Goal: Complete application form

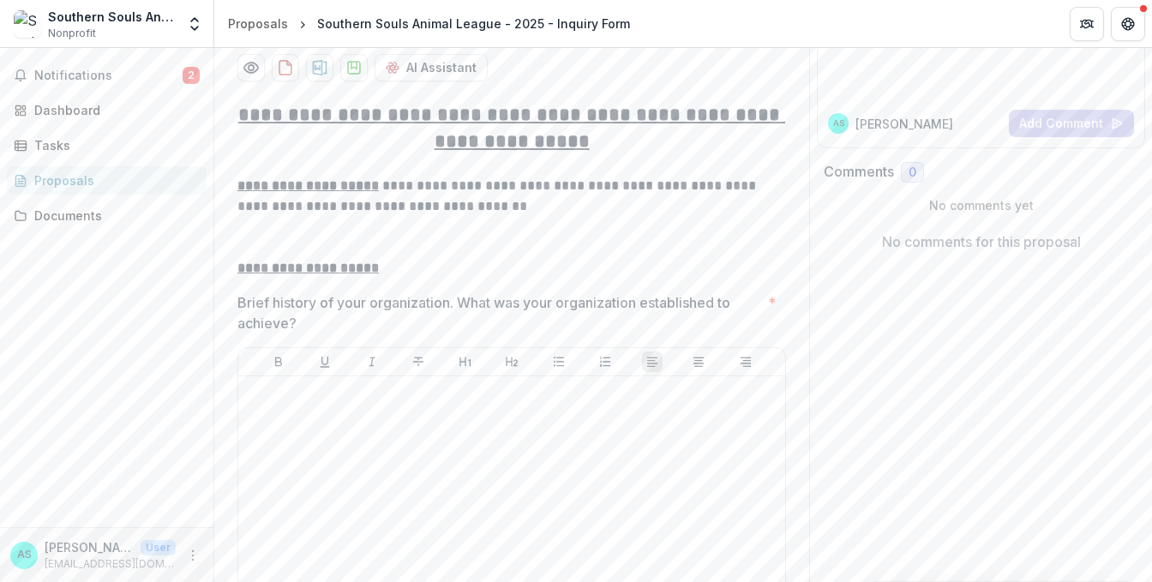
scroll to position [257, 0]
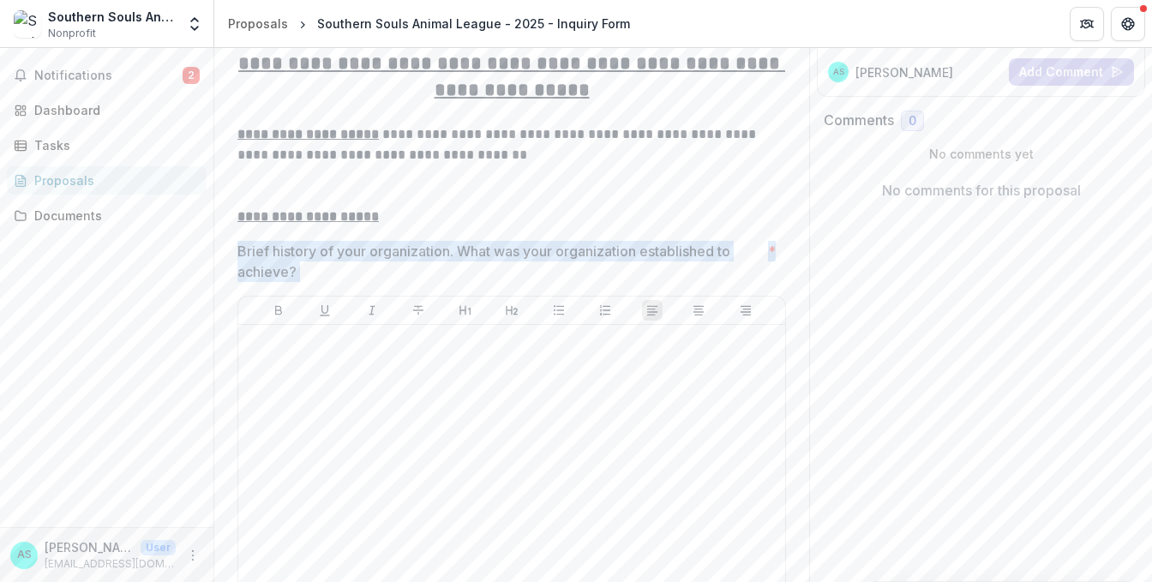
drag, startPoint x: 298, startPoint y: 266, endPoint x: 339, endPoint y: 273, distance: 41.9
click at [339, 405] on div at bounding box center [511, 460] width 533 height 257
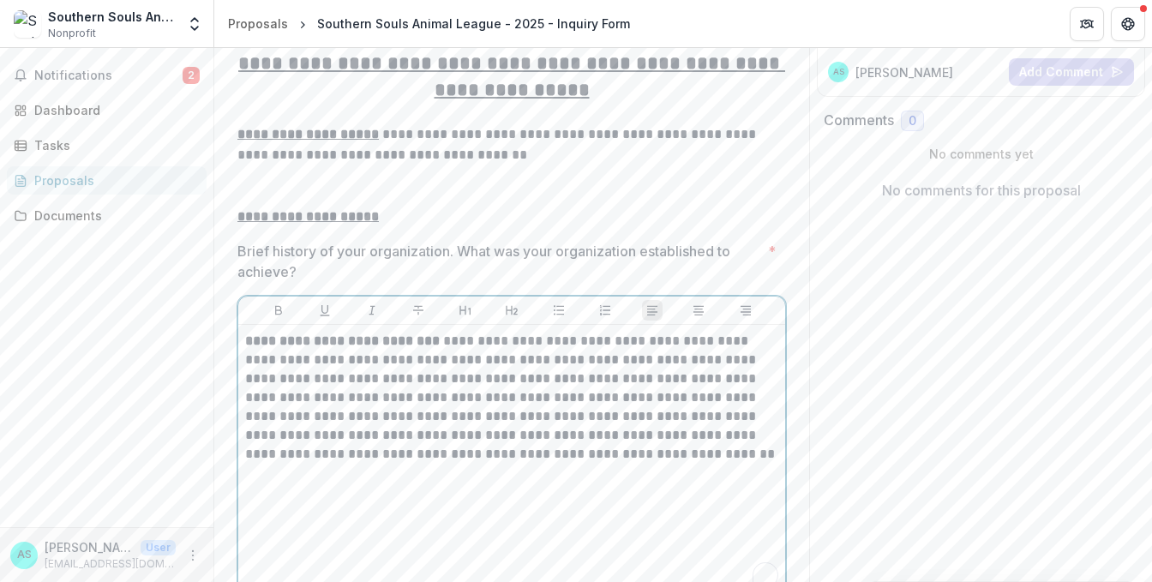
scroll to position [514, 0]
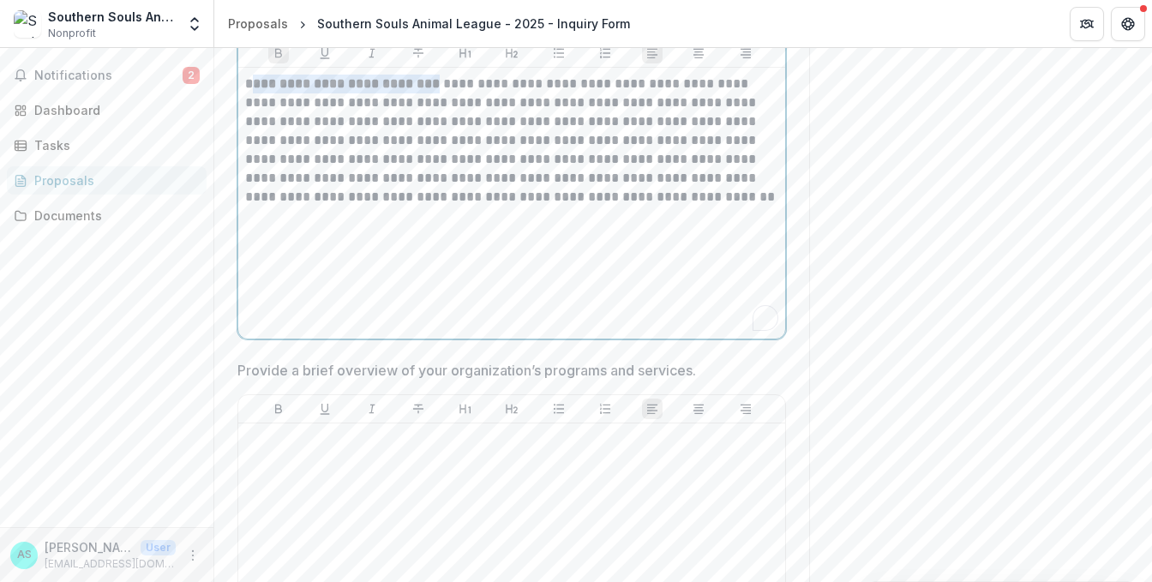
drag, startPoint x: 447, startPoint y: 93, endPoint x: 252, endPoint y: 98, distance: 194.6
click at [252, 90] on strong "**********" at bounding box center [342, 83] width 195 height 13
click at [279, 57] on icon "Bold" at bounding box center [279, 53] width 14 height 14
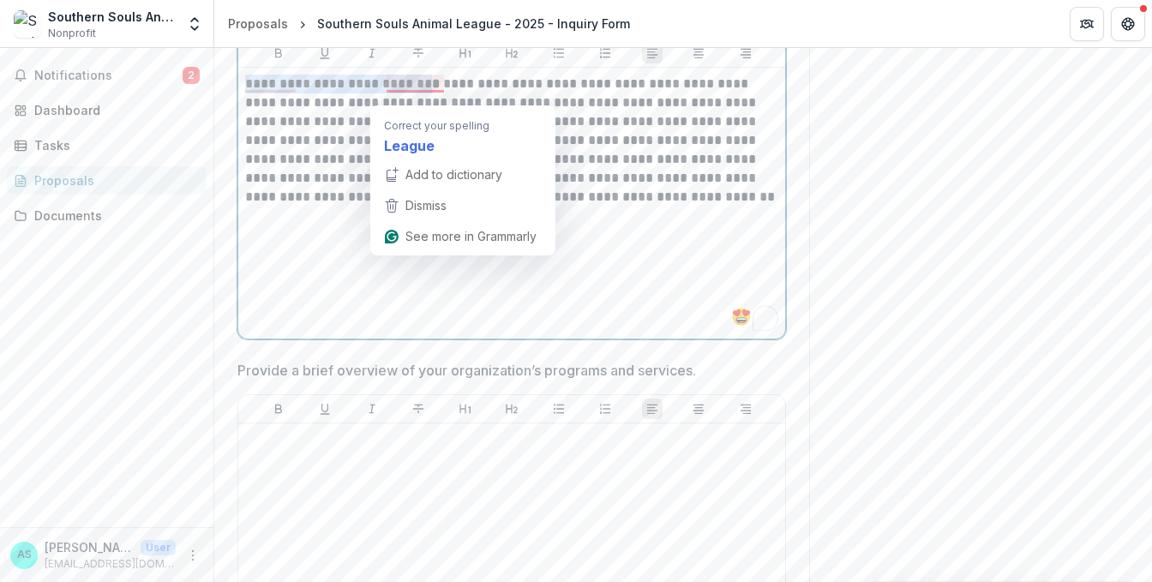
click at [439, 90] on strong "*" at bounding box center [436, 83] width 8 height 13
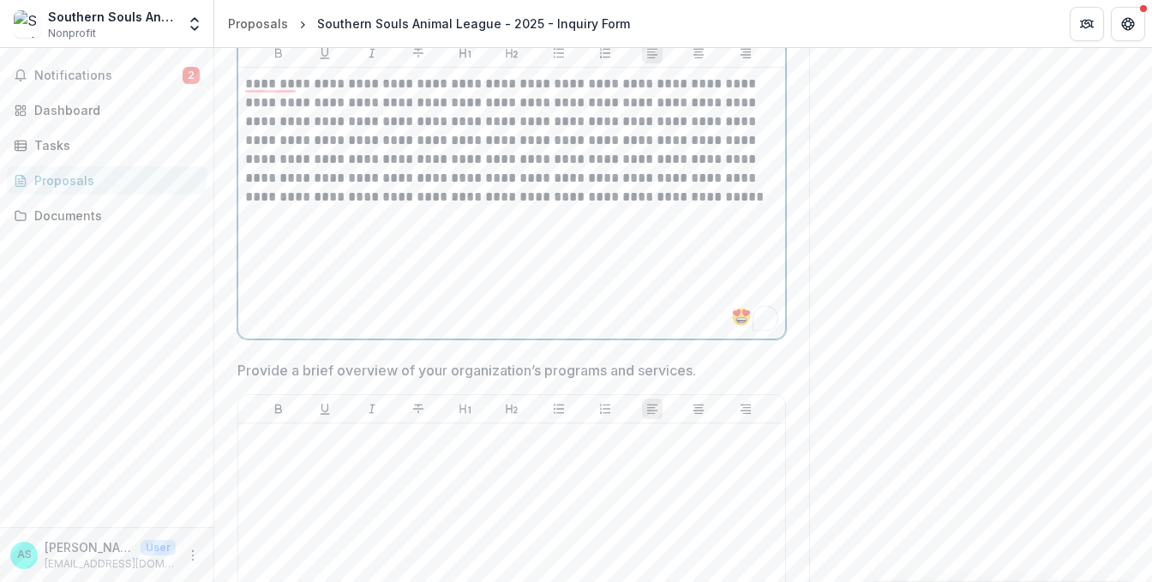
click at [245, 93] on p "**********" at bounding box center [511, 141] width 533 height 132
click at [273, 57] on icon "Bold" at bounding box center [279, 53] width 14 height 14
click at [272, 60] on icon "Bold" at bounding box center [279, 53] width 14 height 14
click at [248, 90] on strong "*" at bounding box center [249, 83] width 8 height 13
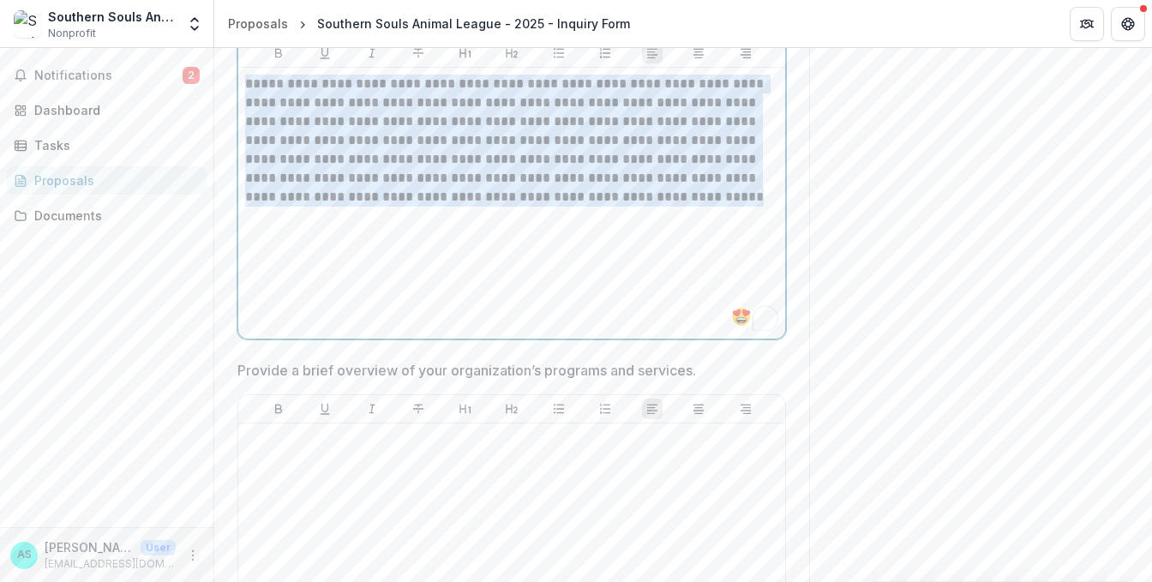
click at [248, 90] on strong "*" at bounding box center [249, 83] width 8 height 13
click at [278, 60] on icon "Bold" at bounding box center [279, 53] width 14 height 14
click at [351, 308] on div "**********" at bounding box center [511, 203] width 533 height 257
drag, startPoint x: 465, startPoint y: 276, endPoint x: 456, endPoint y: 270, distance: 10.5
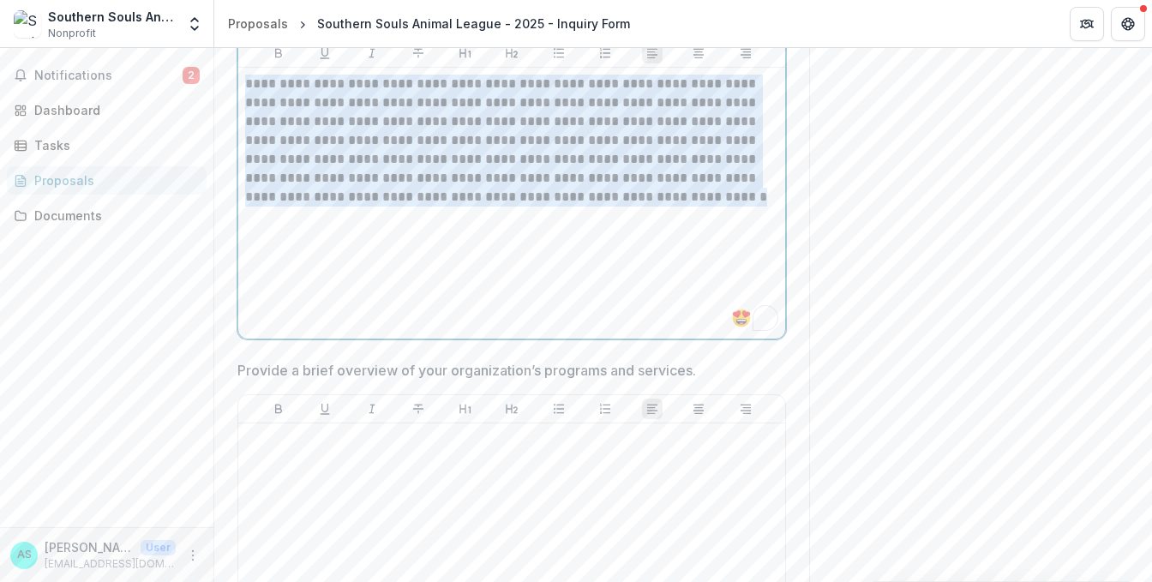
click at [464, 276] on div "**********" at bounding box center [511, 203] width 533 height 257
click at [365, 166] on p "**********" at bounding box center [511, 141] width 533 height 132
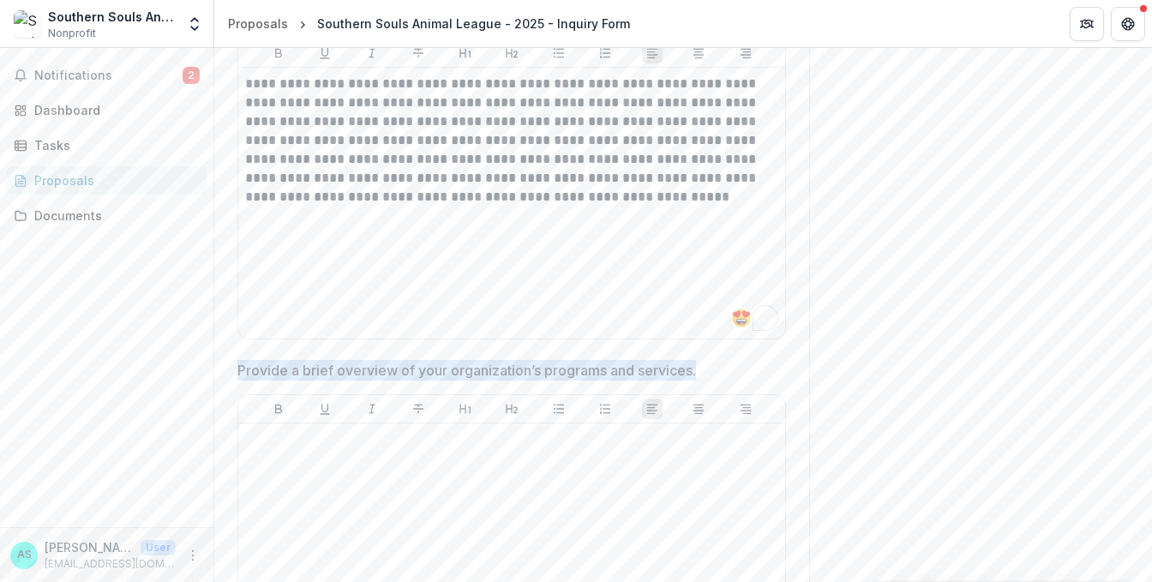
drag, startPoint x: 233, startPoint y: 376, endPoint x: 702, endPoint y: 369, distance: 468.9
copy p "Provide a brief overview of your organization’s programs and services."
click at [425, 477] on div at bounding box center [511, 558] width 533 height 257
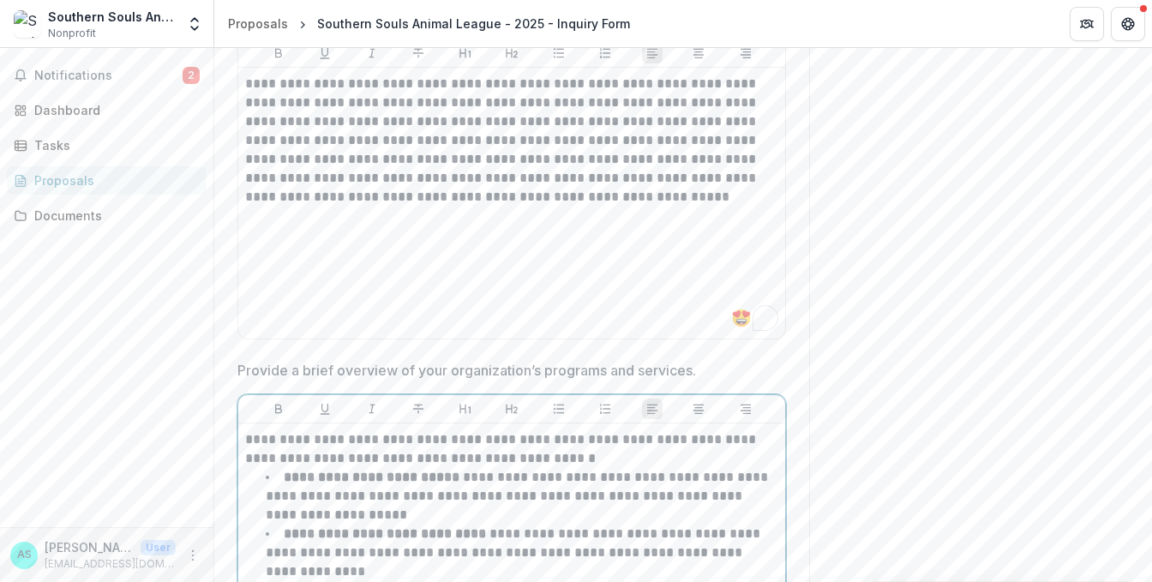
scroll to position [639, 0]
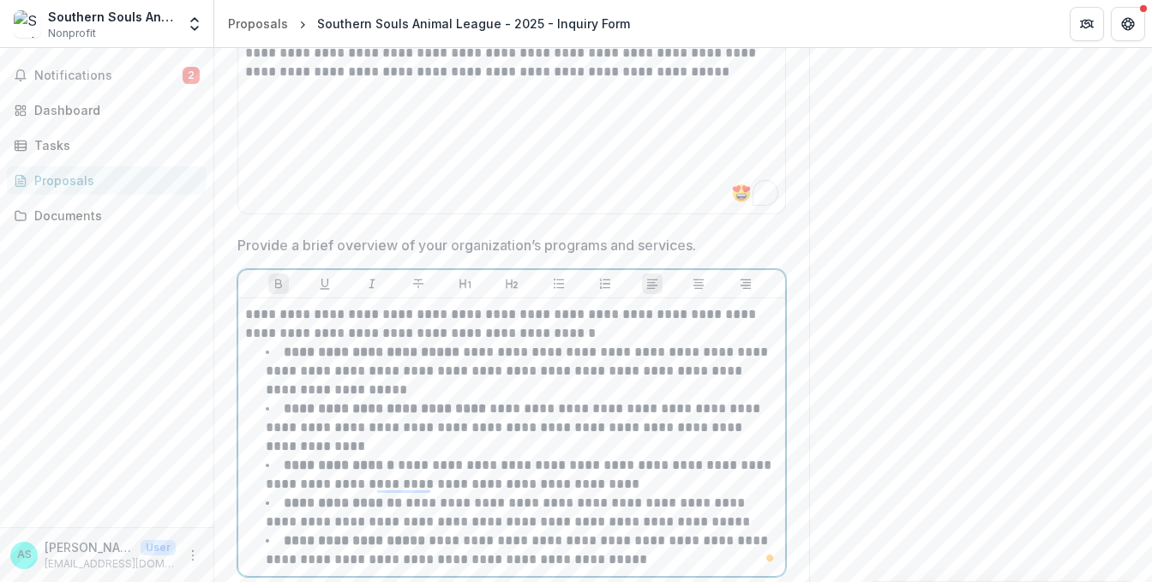
click at [345, 415] on strong "**********" at bounding box center [385, 408] width 202 height 13
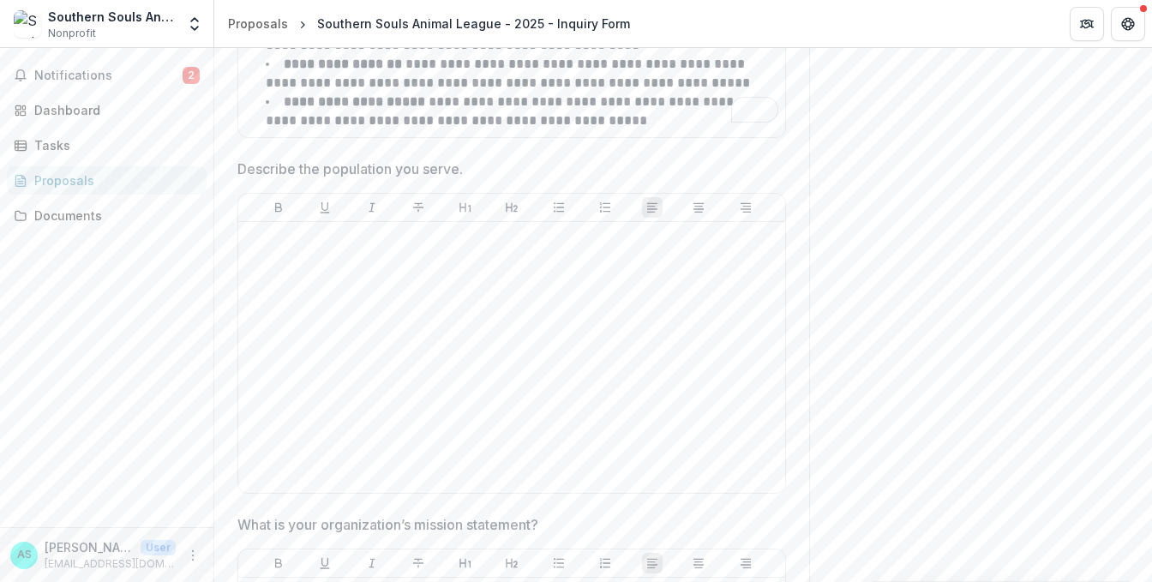
scroll to position [1154, 0]
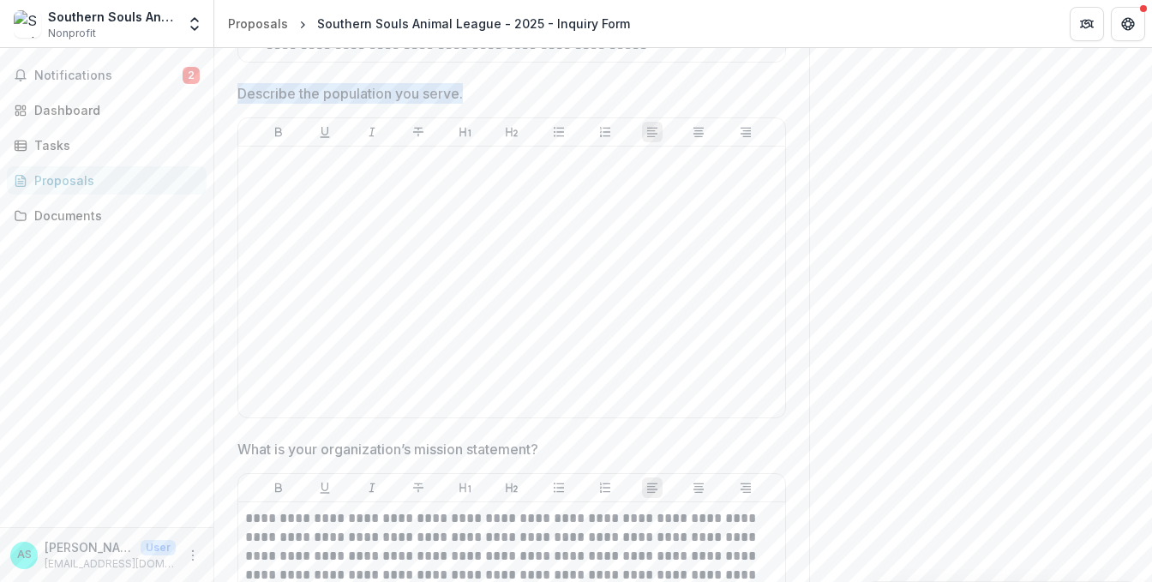
drag, startPoint x: 232, startPoint y: 93, endPoint x: 473, endPoint y: 103, distance: 241.0
copy p "Describe the population you serve."
click at [315, 155] on div at bounding box center [511, 282] width 547 height 271
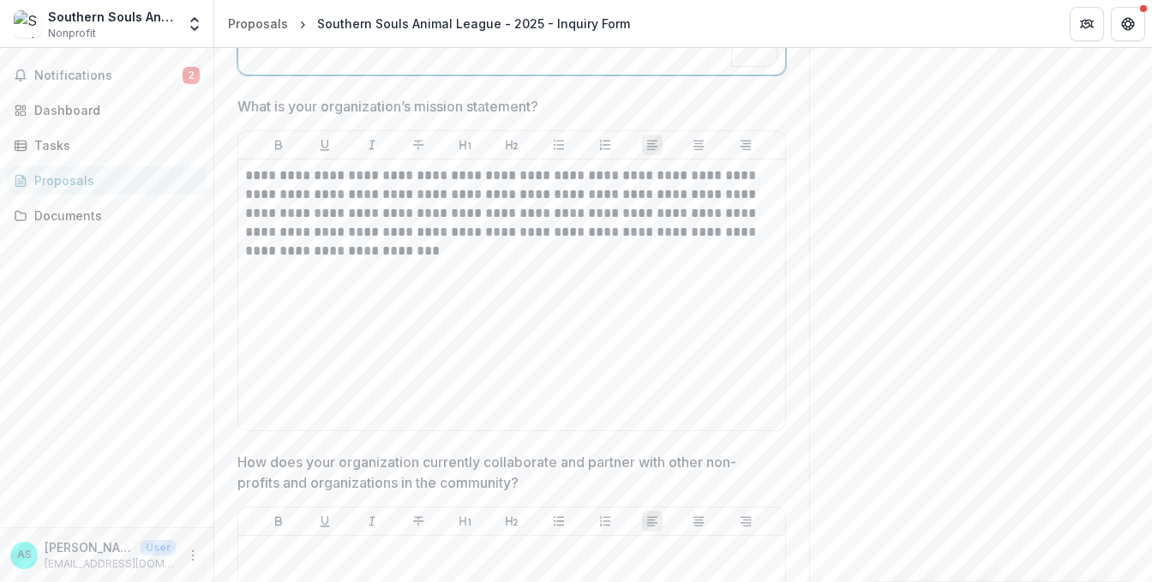
scroll to position [1582, 0]
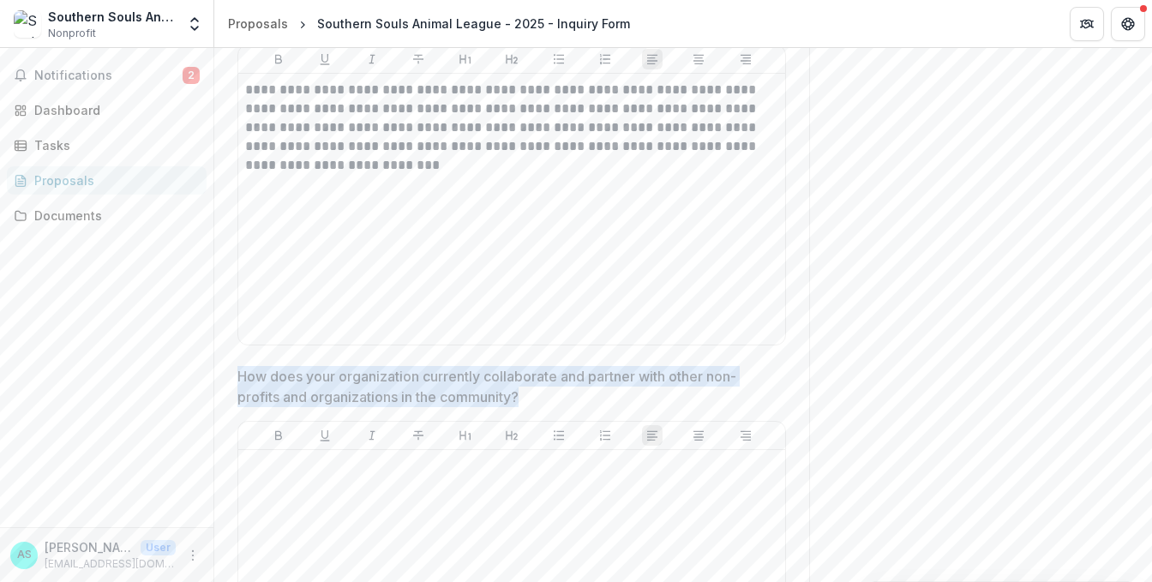
drag, startPoint x: 237, startPoint y: 380, endPoint x: 532, endPoint y: 404, distance: 296.7
click at [532, 404] on p "How does your organization currently collaborate and partner with other non-pro…" at bounding box center [506, 386] width 538 height 41
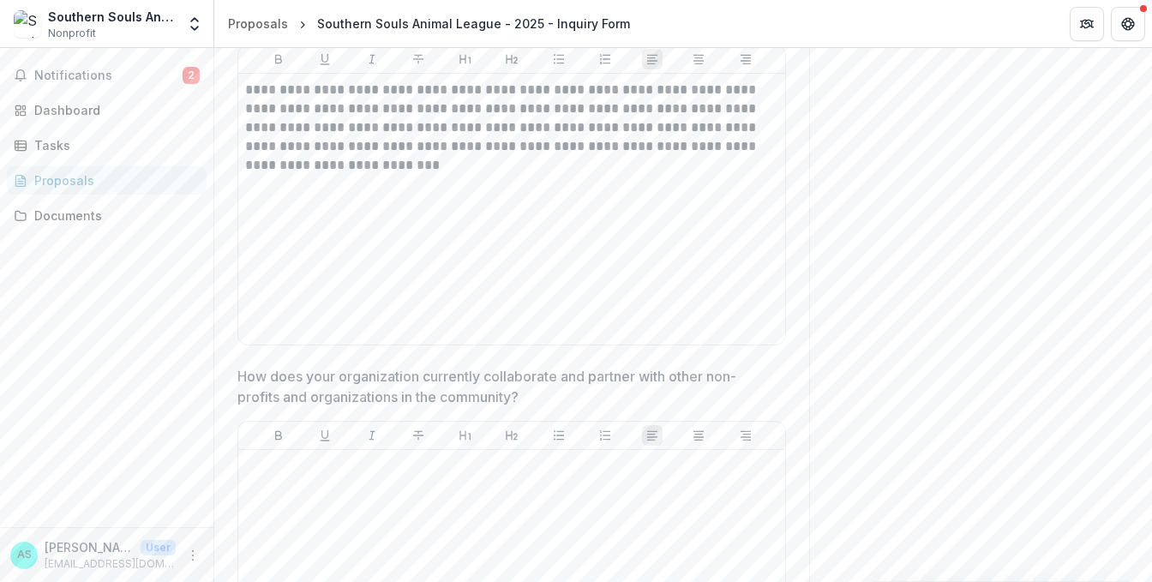
drag, startPoint x: 453, startPoint y: 391, endPoint x: 235, endPoint y: 372, distance: 219.4
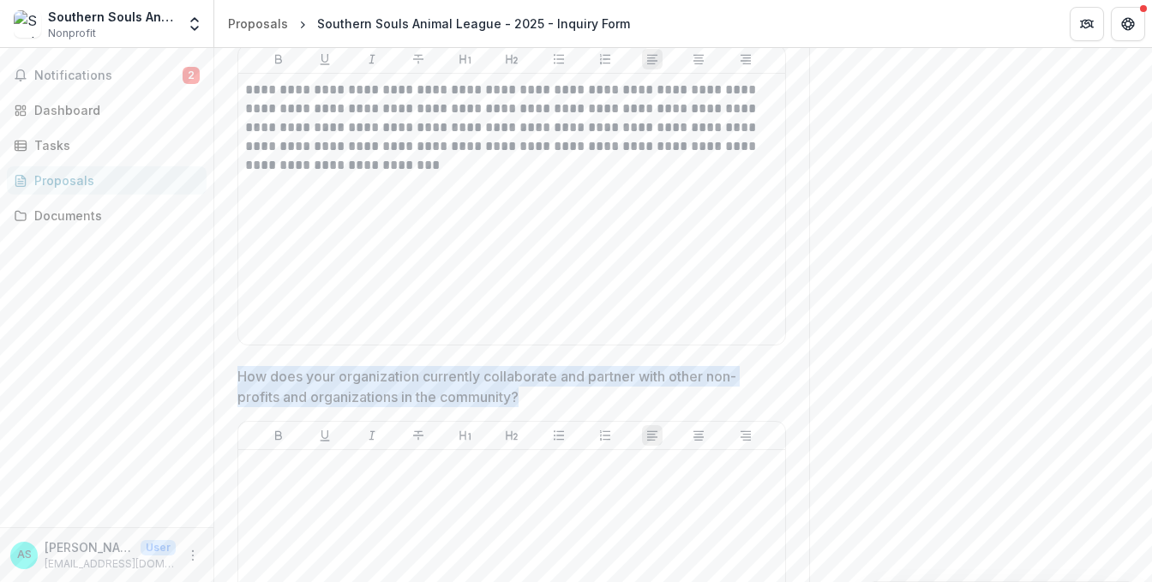
drag, startPoint x: 231, startPoint y: 381, endPoint x: 547, endPoint y: 419, distance: 318.6
copy p "How does your organization currently collaborate and partner with other non-pro…"
